Goal: Task Accomplishment & Management: Use online tool/utility

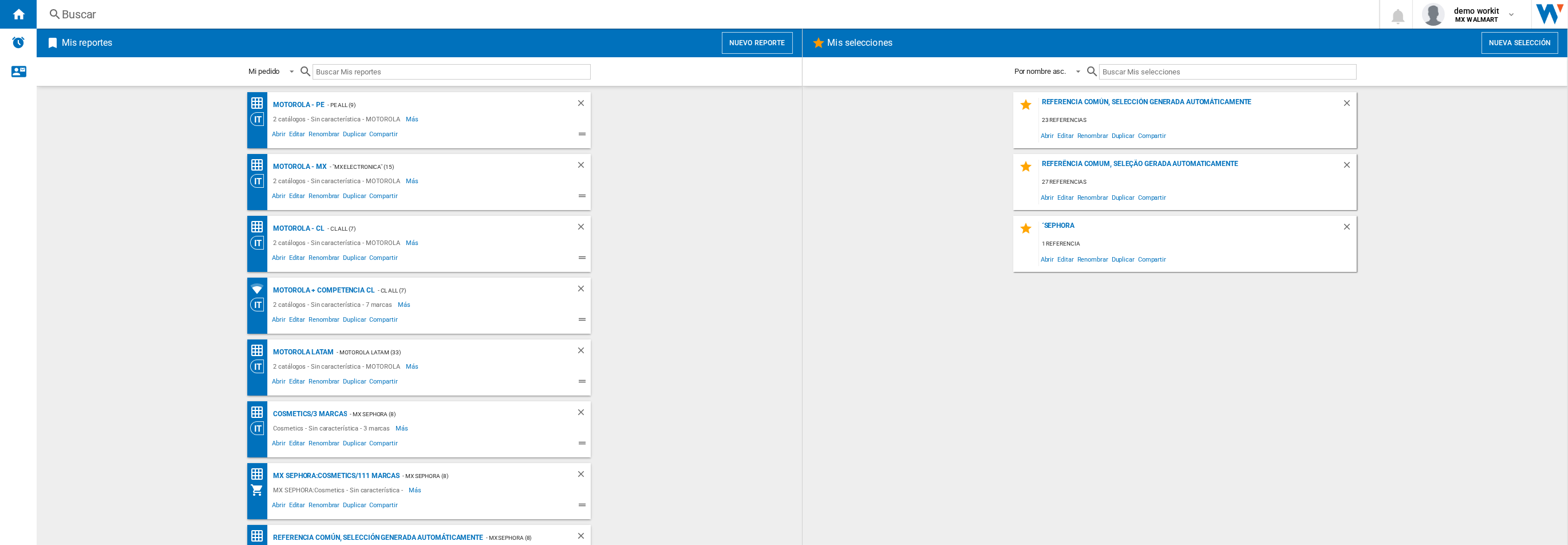
click at [747, 43] on button "Nuevo reporte" at bounding box center [757, 43] width 71 height 22
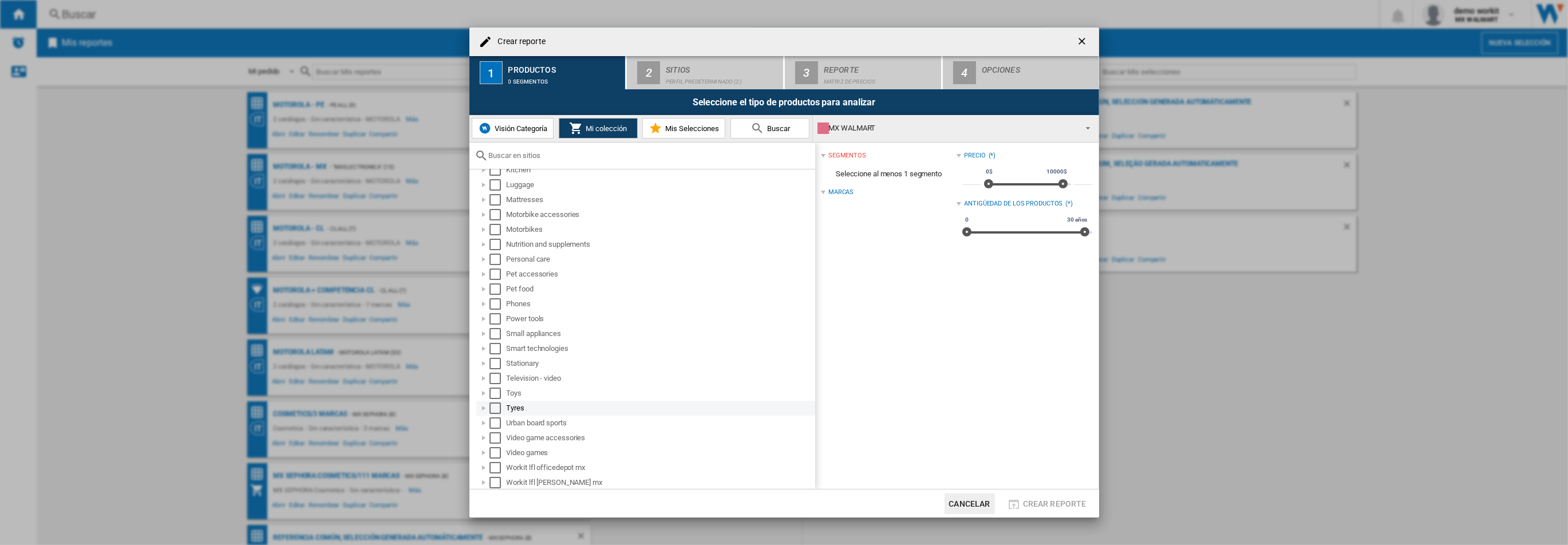
scroll to position [502, 0]
click at [478, 380] on div at bounding box center [484, 380] width 12 height 12
click at [496, 380] on div "Select" at bounding box center [495, 380] width 12 height 12
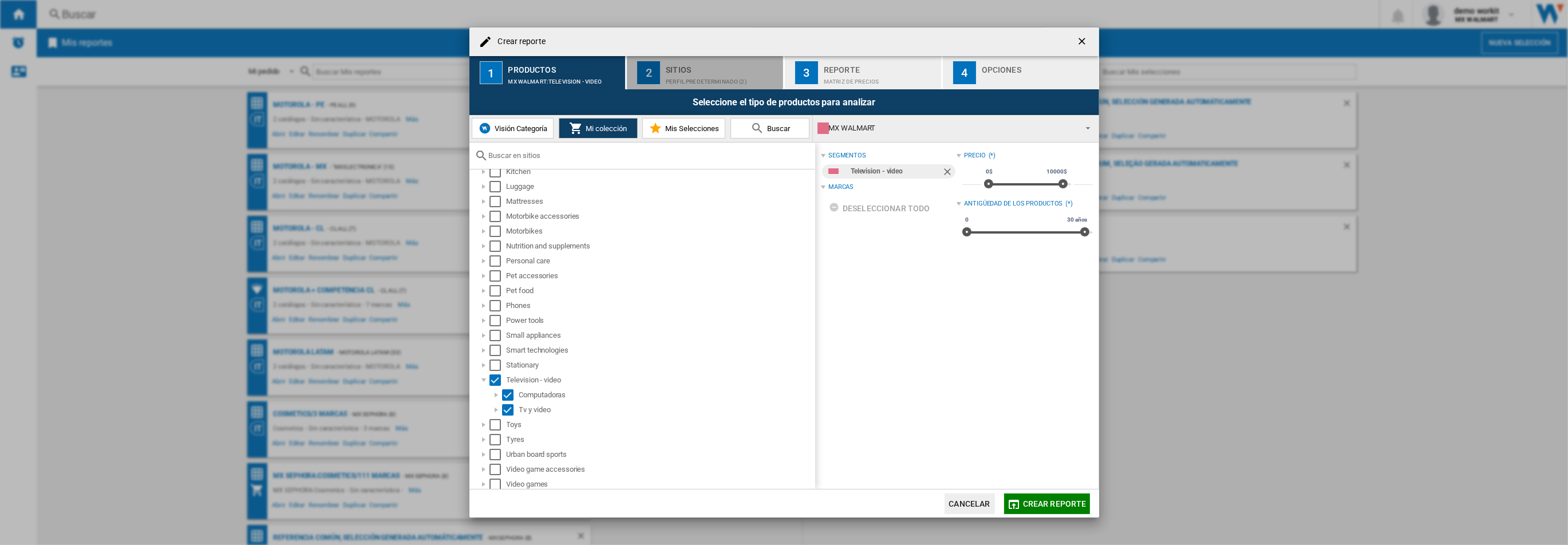
click at [729, 77] on div "Perfil predeterminado (2)" at bounding box center [722, 79] width 113 height 12
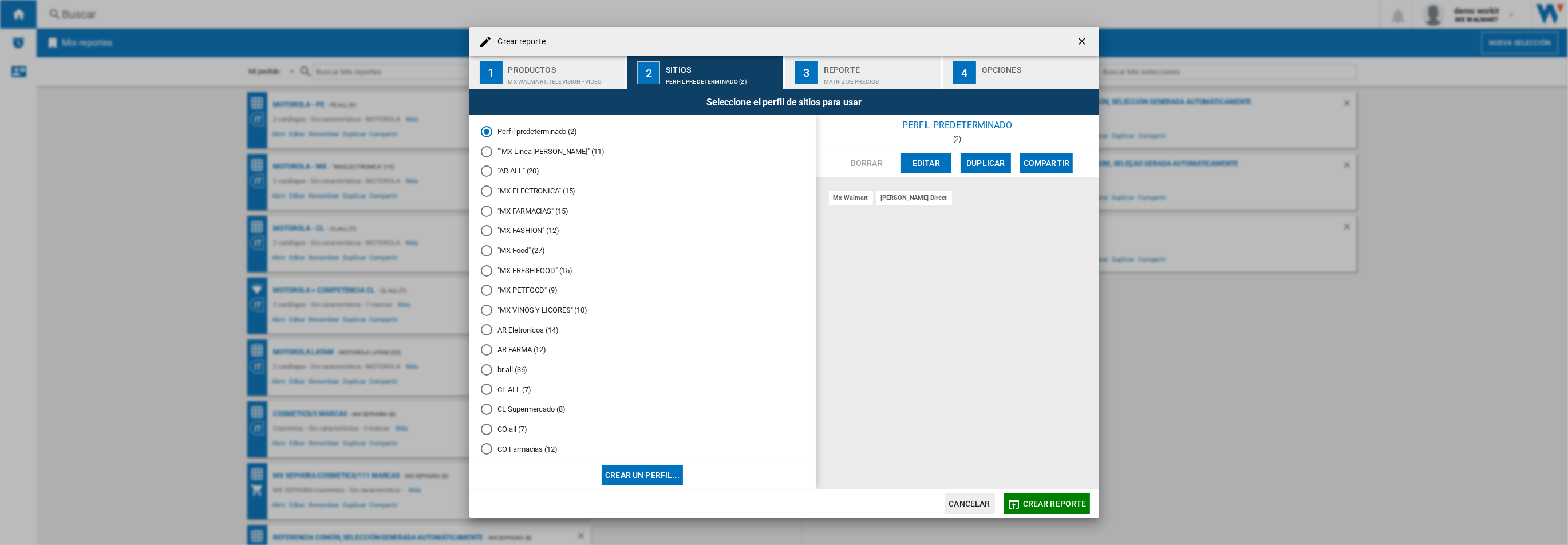
click at [527, 189] on md-radio-button ""MX ELECTRONICA" (15)" at bounding box center [642, 192] width 324 height 11
click at [1027, 501] on span "Crear reporte" at bounding box center [1054, 504] width 63 height 9
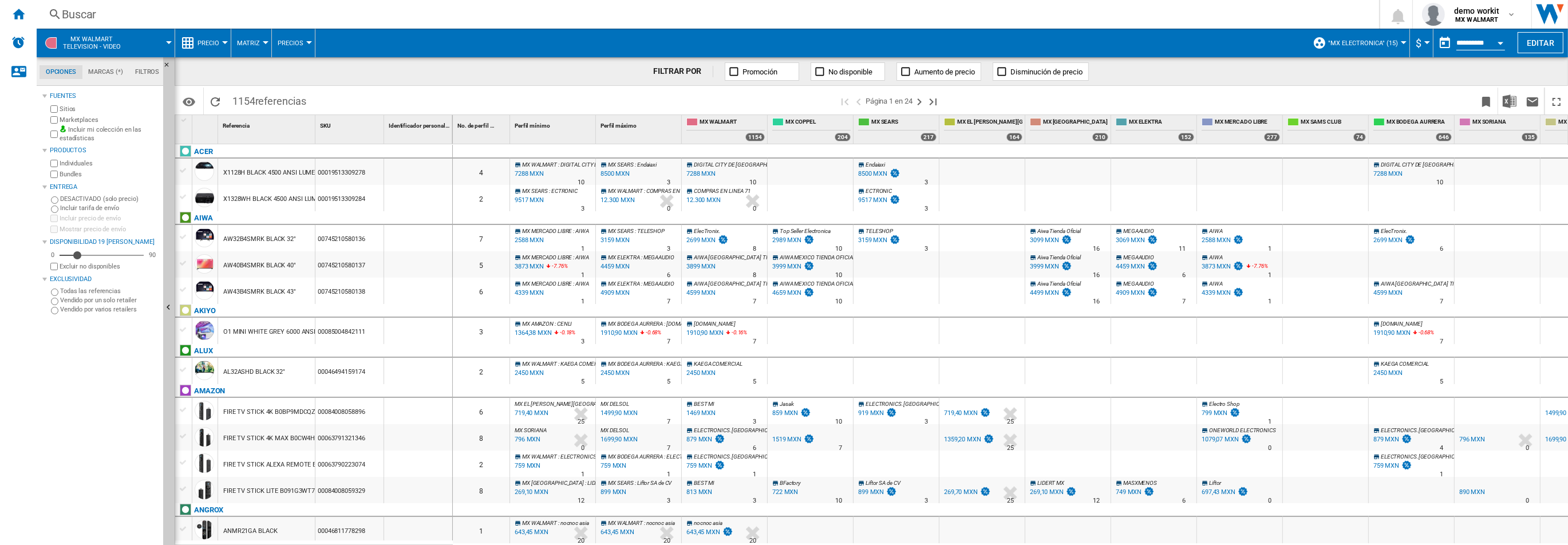
click at [249, 43] on span "Matriz" at bounding box center [249, 43] width 23 height 8
click at [210, 39] on md-backdrop at bounding box center [784, 272] width 1568 height 545
click at [210, 39] on span "Precio" at bounding box center [209, 43] width 22 height 8
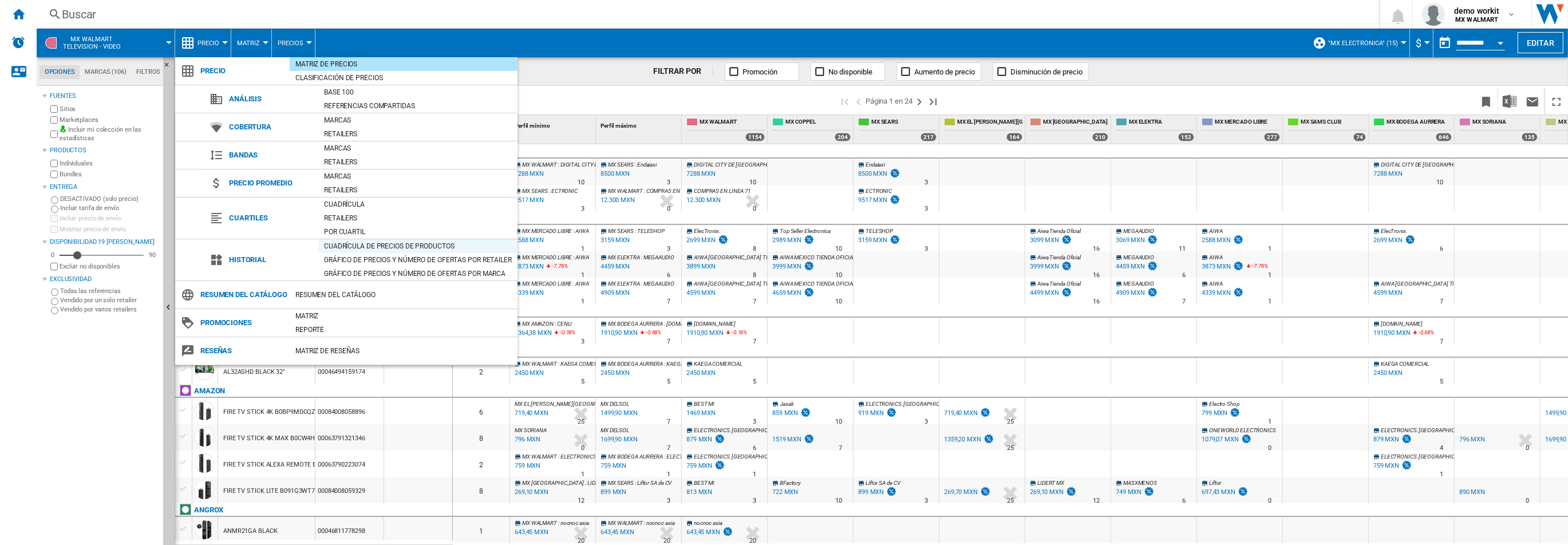
click at [353, 245] on div "Cuadrícula de precios de productos" at bounding box center [418, 246] width 199 height 12
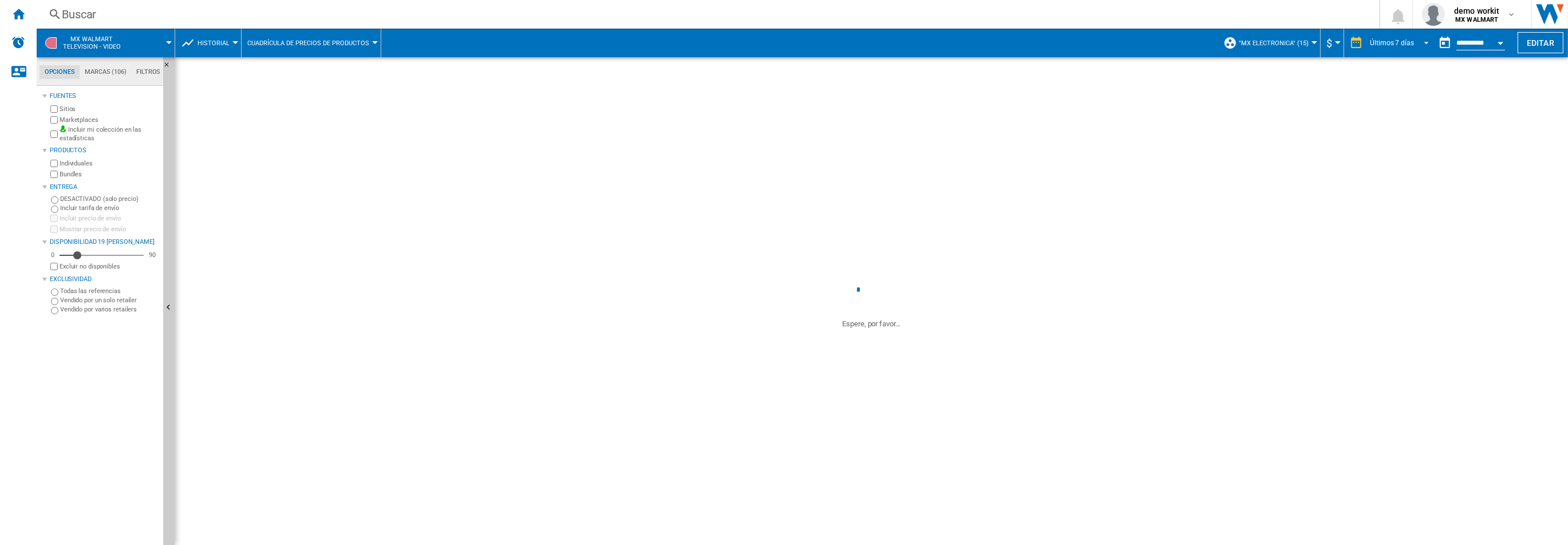
click at [1400, 39] on div "Últimos 7 días" at bounding box center [1391, 43] width 44 height 8
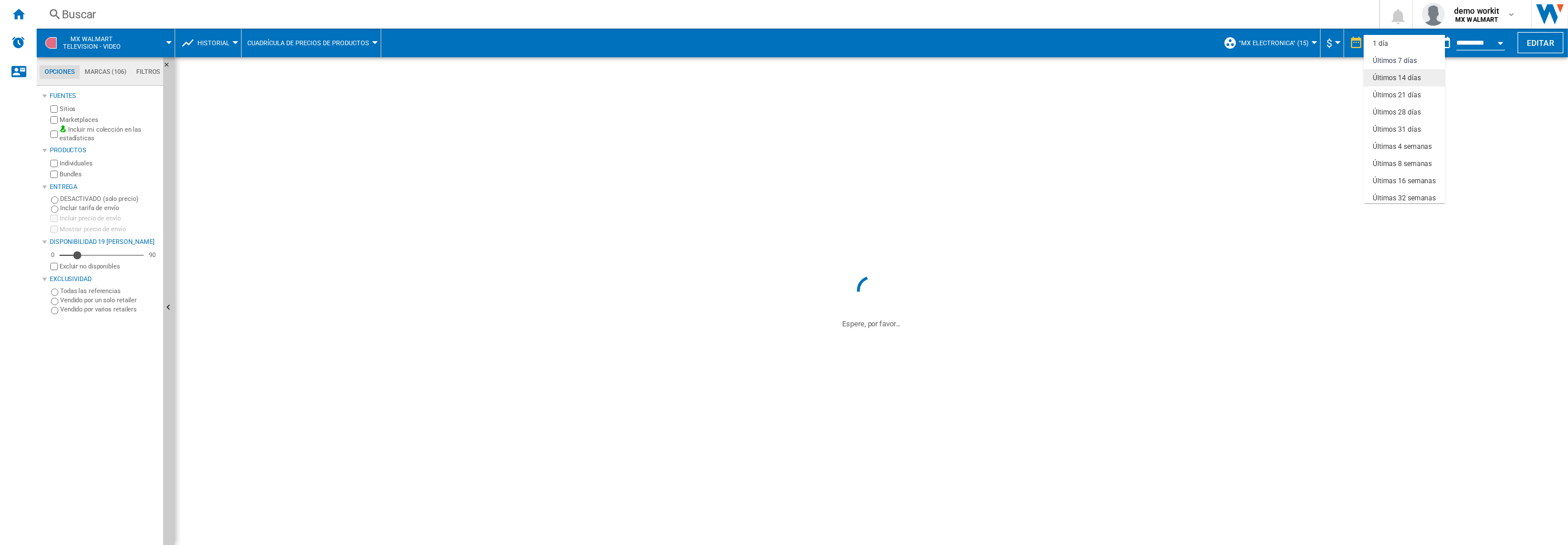
scroll to position [16, 0]
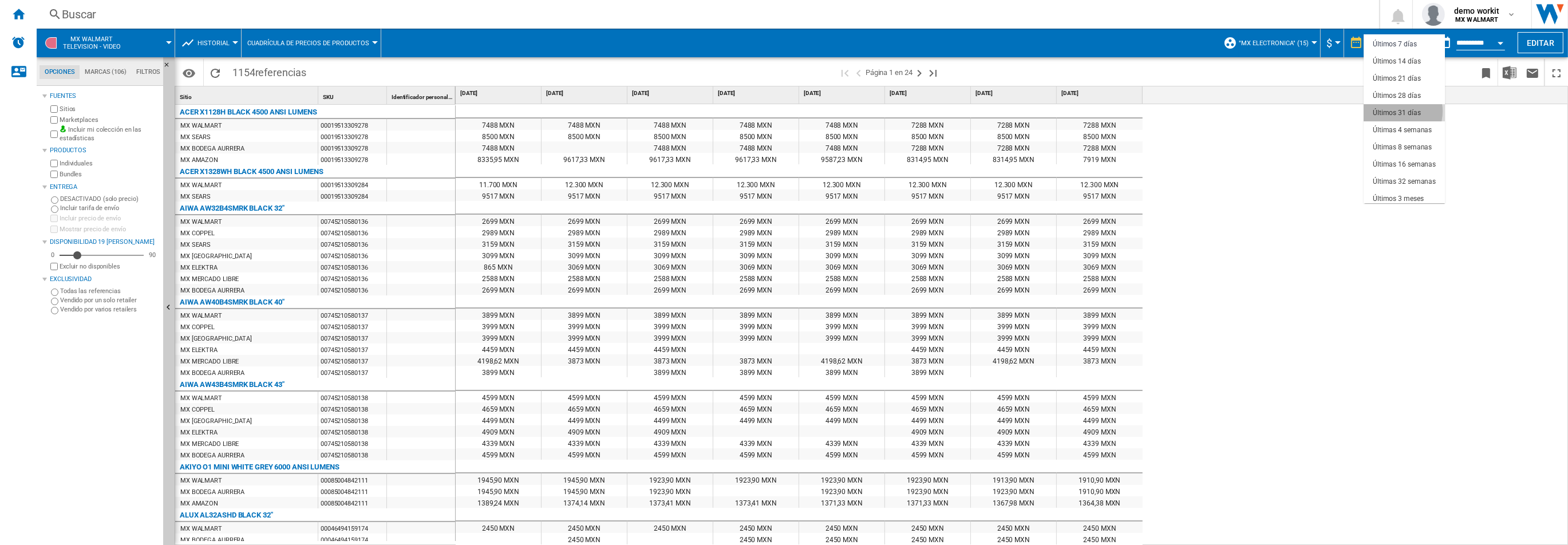
click at [1397, 111] on div "Últimos 31 días" at bounding box center [1397, 113] width 48 height 10
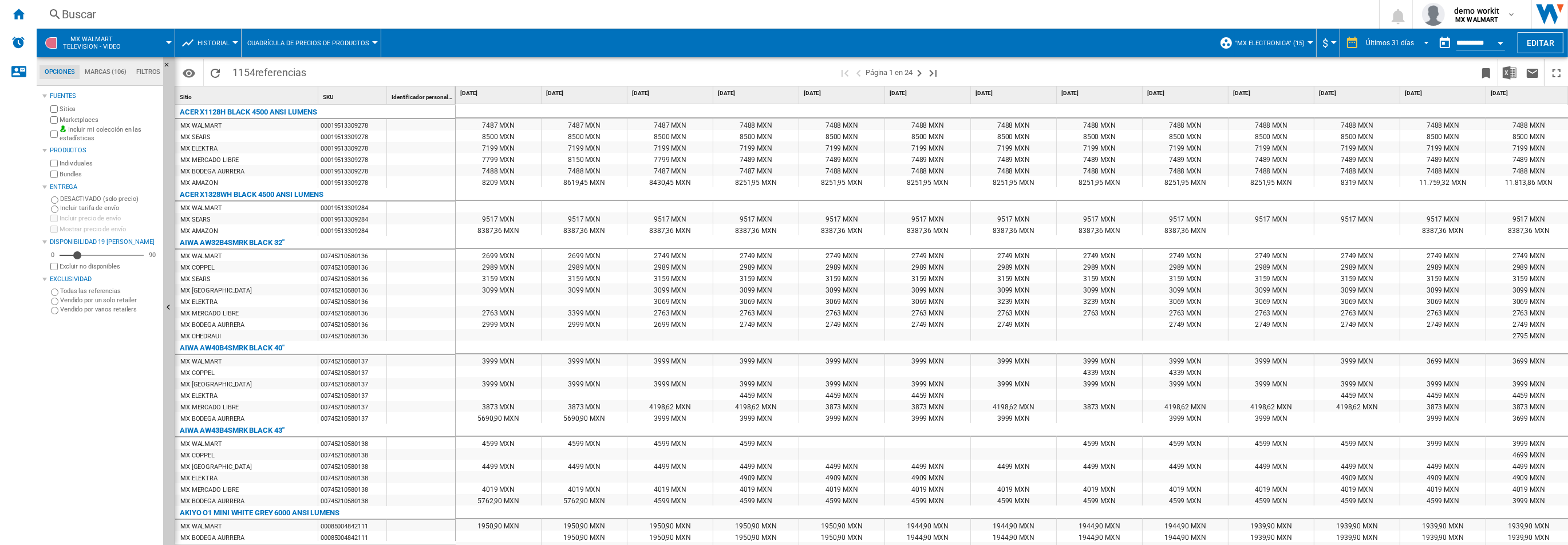
click at [1407, 43] on div "Últimos 31 días" at bounding box center [1390, 43] width 48 height 8
click at [1409, 127] on div "Últimos 3 meses" at bounding box center [1395, 129] width 51 height 10
